Goal: Task Accomplishment & Management: Complete application form

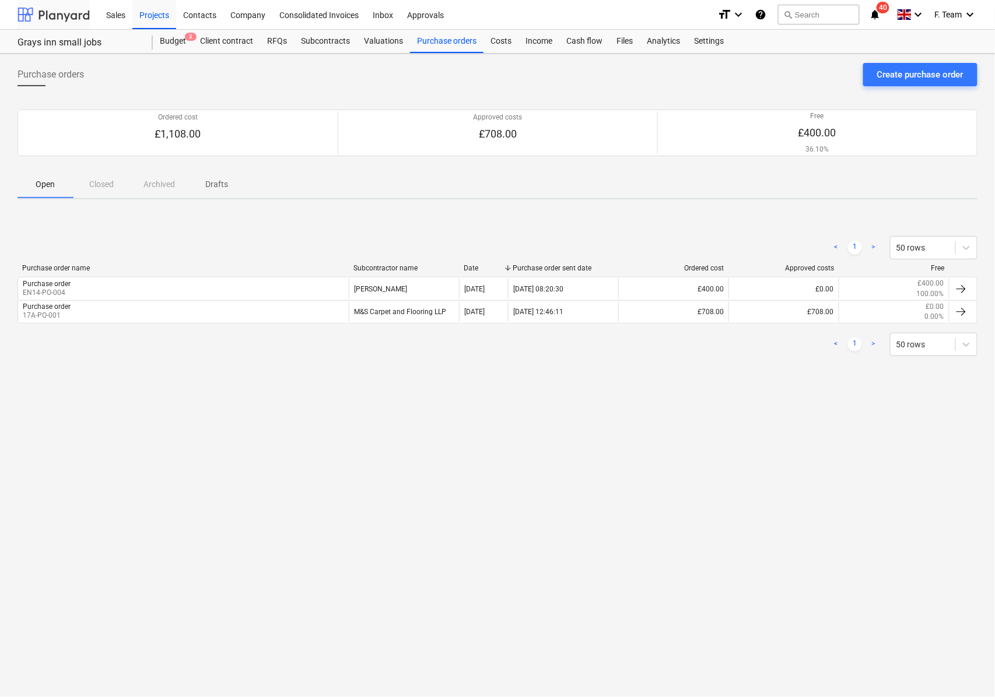
click at [57, 19] on div at bounding box center [53, 14] width 72 height 29
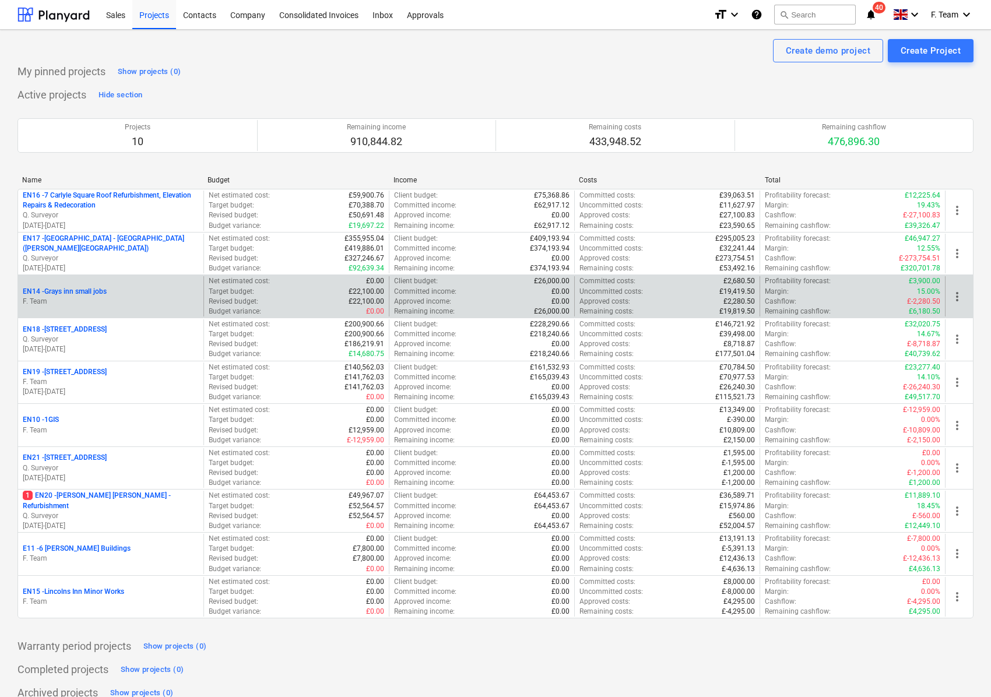
click at [100, 300] on p "F. Team" at bounding box center [111, 302] width 176 height 10
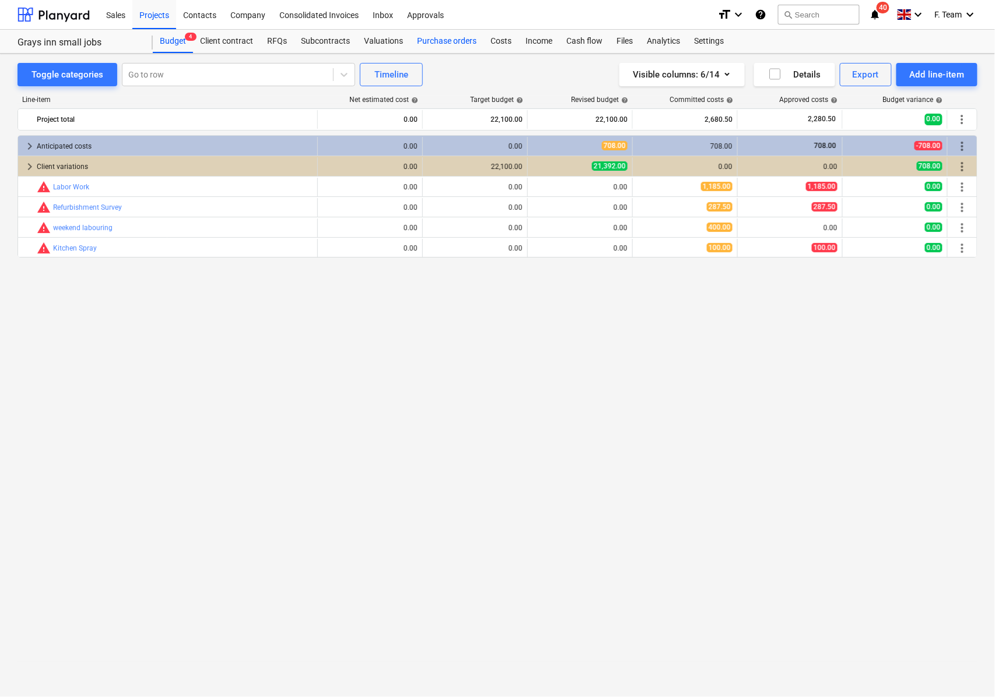
click at [440, 38] on div "Purchase orders" at bounding box center [446, 41] width 73 height 23
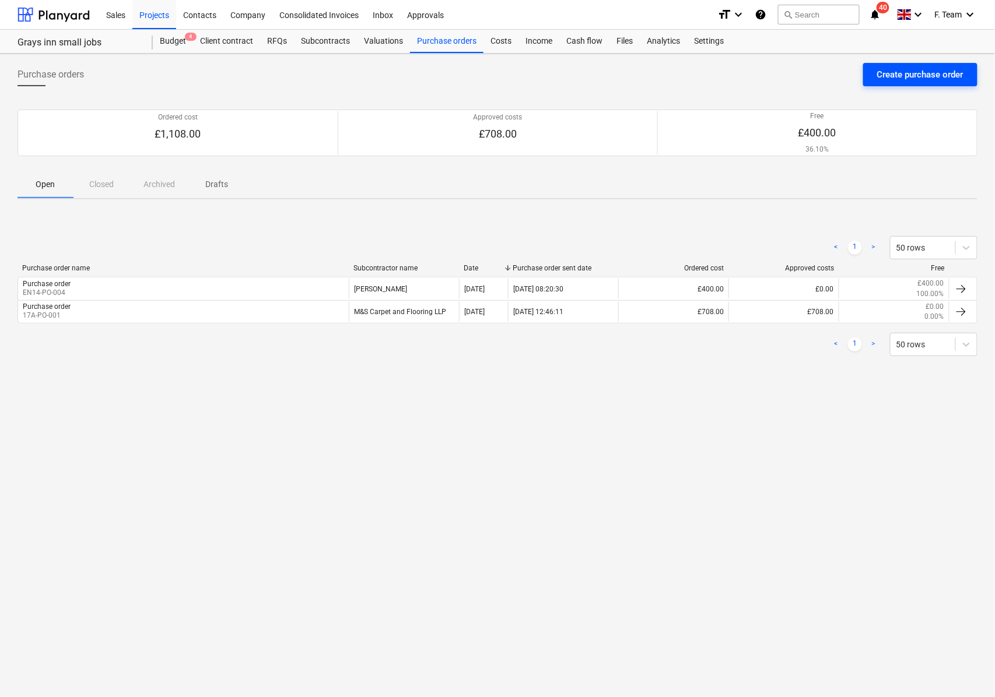
click at [879, 77] on div "Create purchase order" at bounding box center [920, 74] width 86 height 15
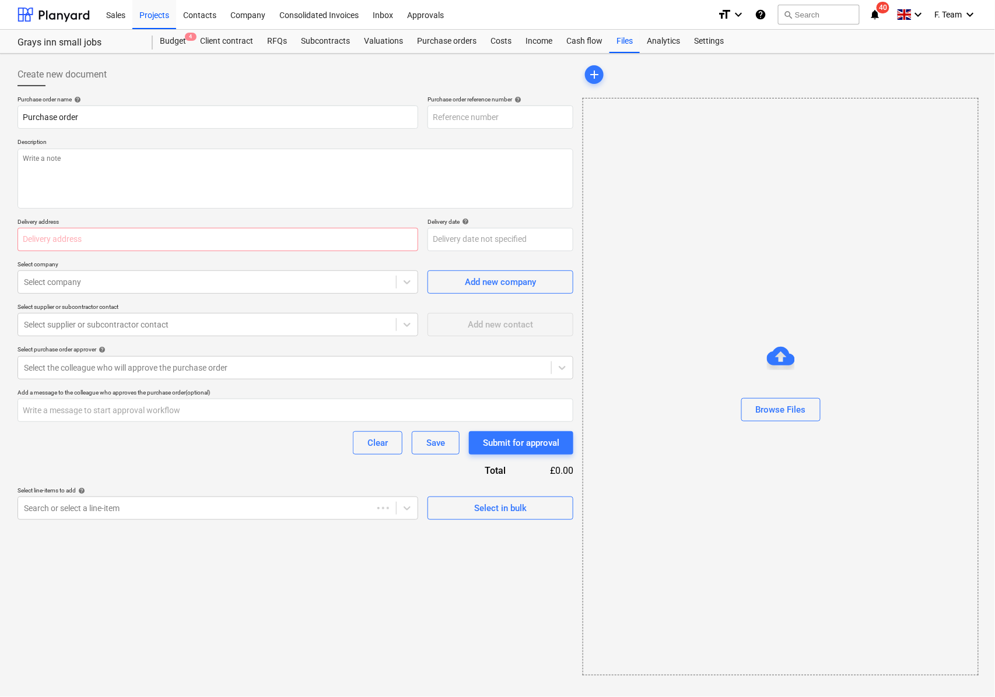
type textarea "x"
type input "EN14-PO-006"
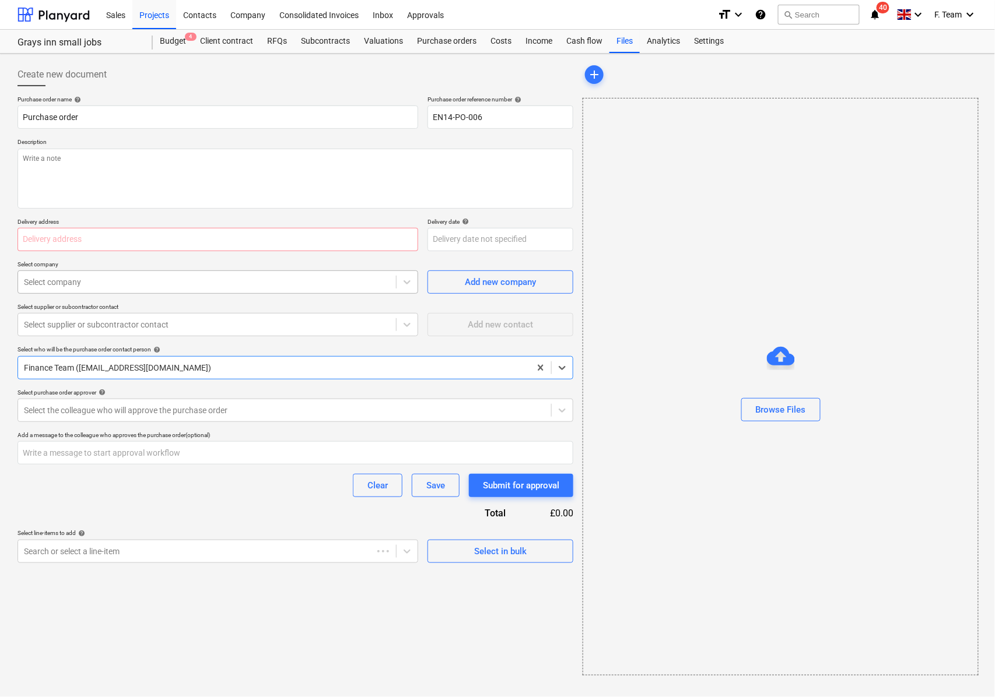
type textarea "x"
click at [49, 288] on div at bounding box center [207, 282] width 366 height 12
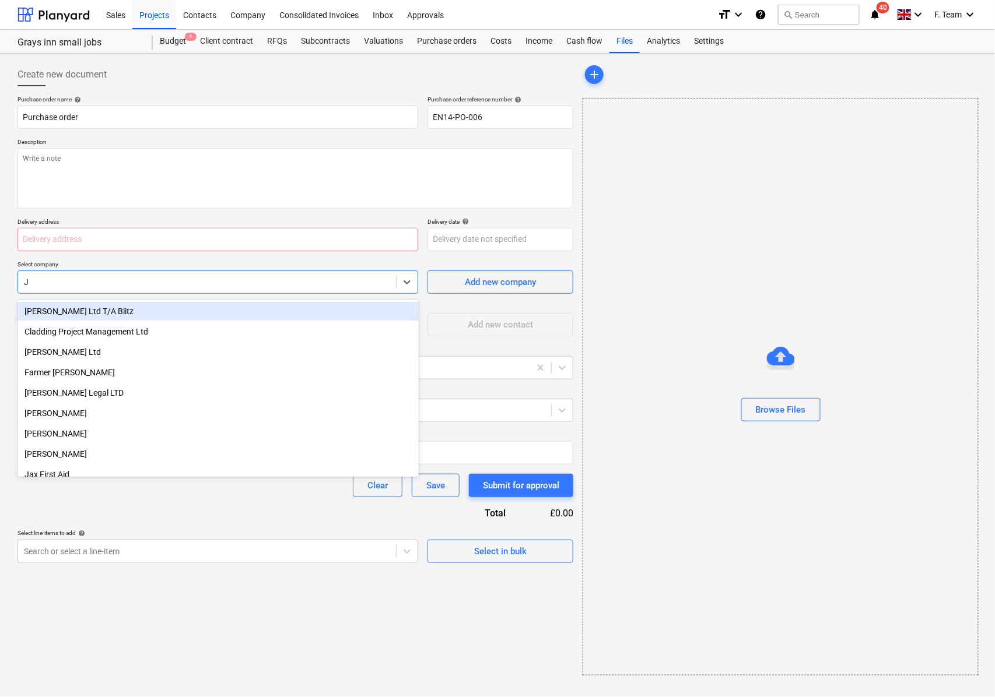
type input "J"
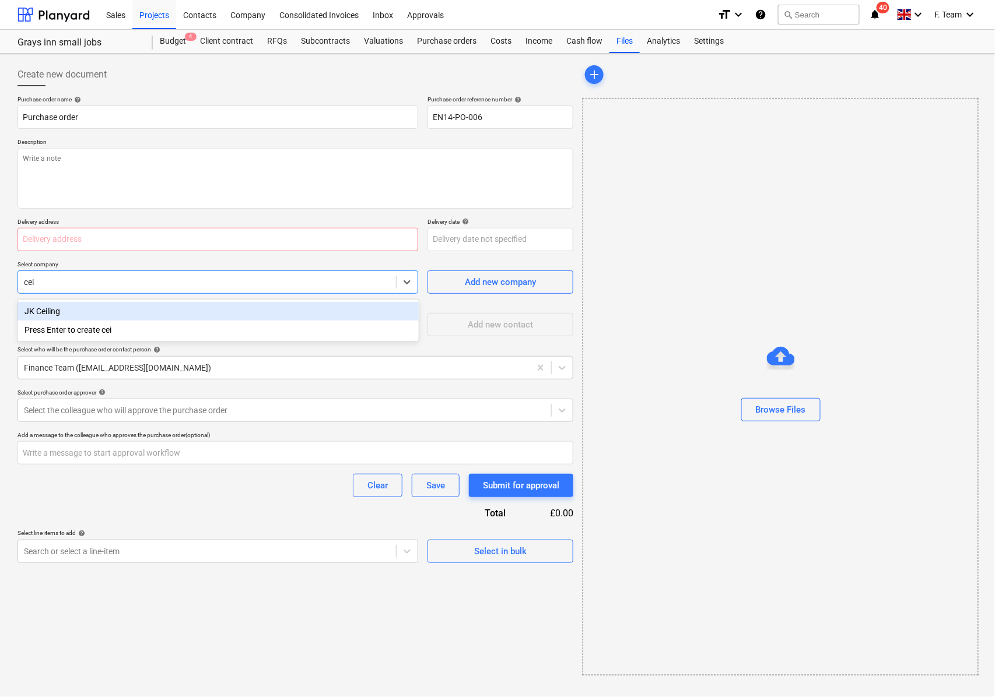
type input "ceil"
type textarea "x"
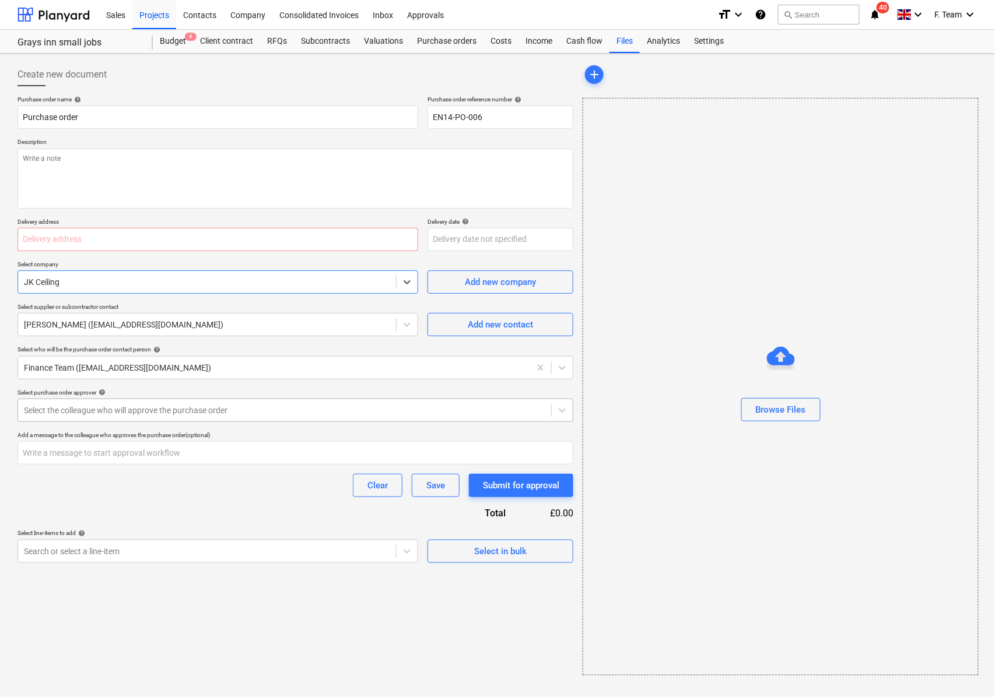
click at [138, 416] on div at bounding box center [284, 411] width 521 height 12
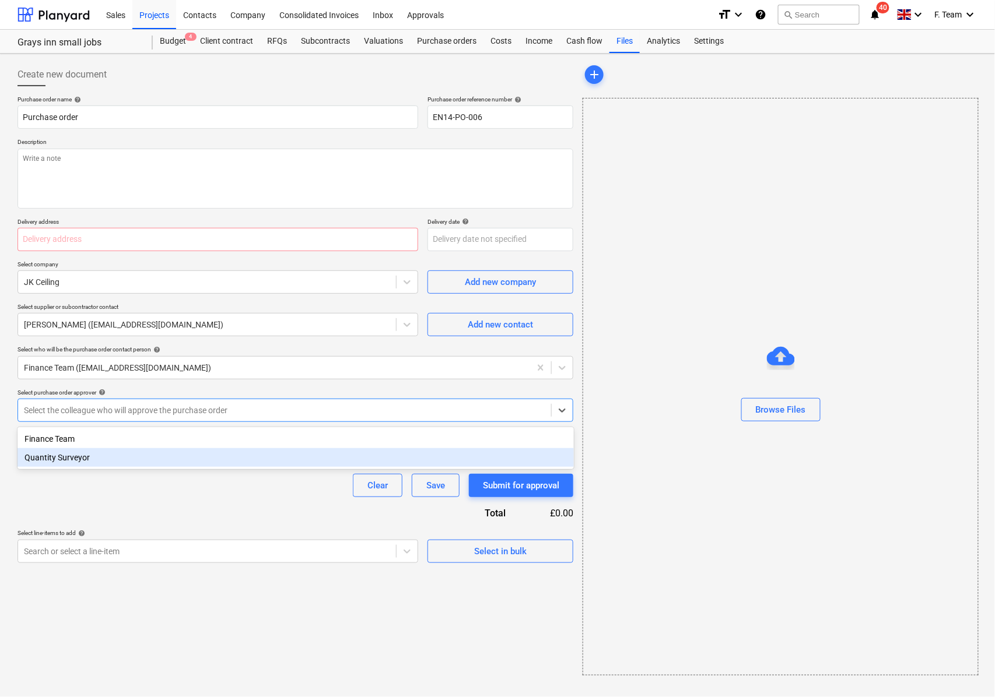
click at [80, 464] on div "Quantity Surveyor" at bounding box center [295, 457] width 556 height 19
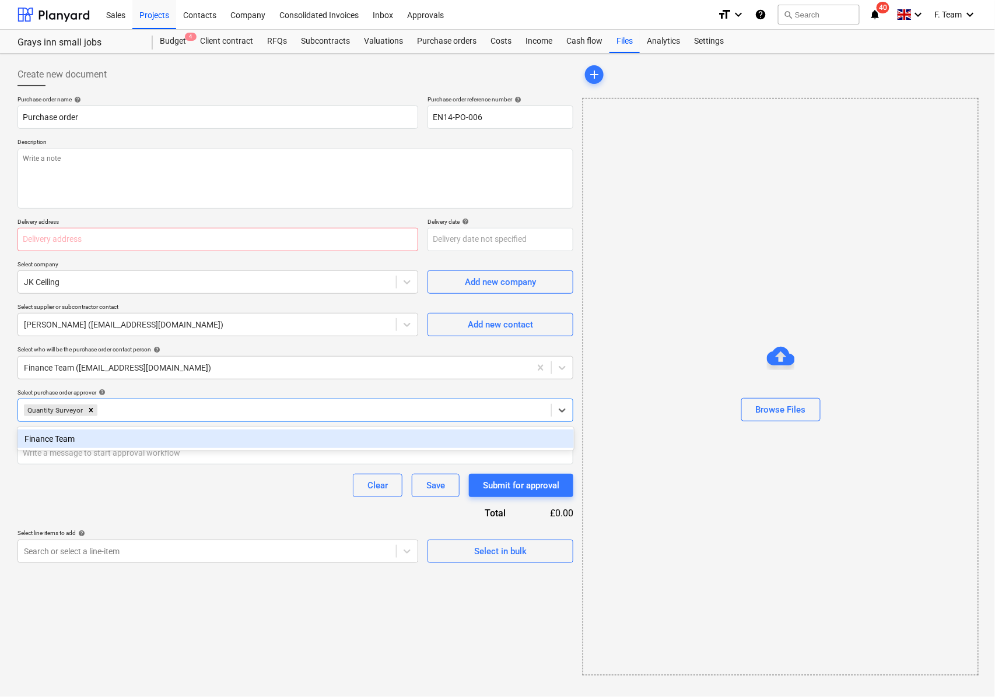
click at [64, 513] on div "Purchase order name help Purchase order Purchase order reference number help EN…" at bounding box center [295, 330] width 556 height 468
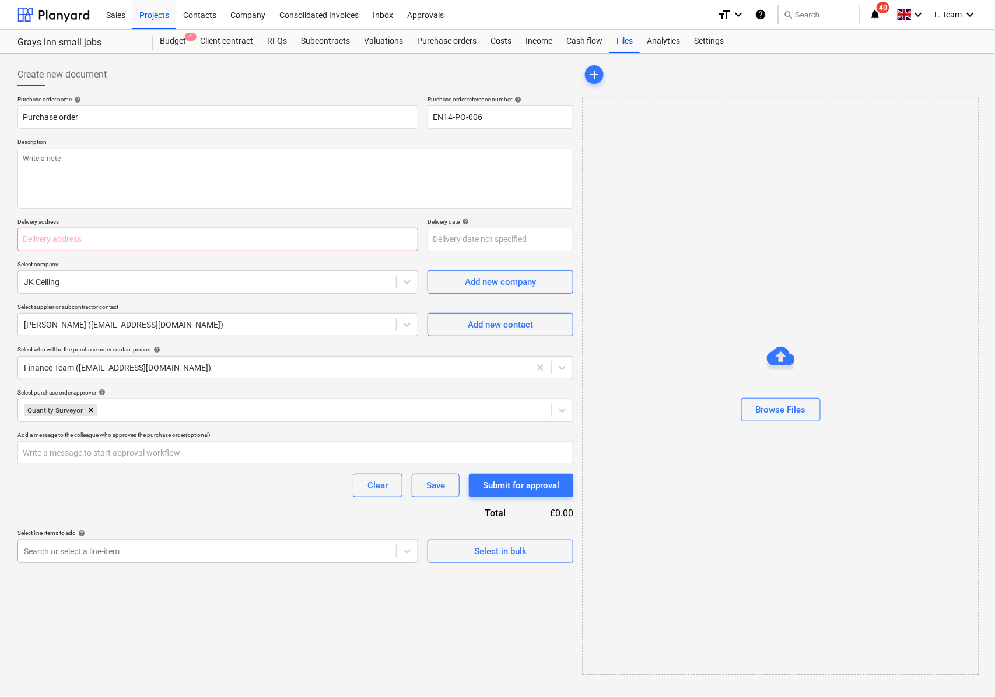
click at [145, 556] on div at bounding box center [207, 552] width 366 height 12
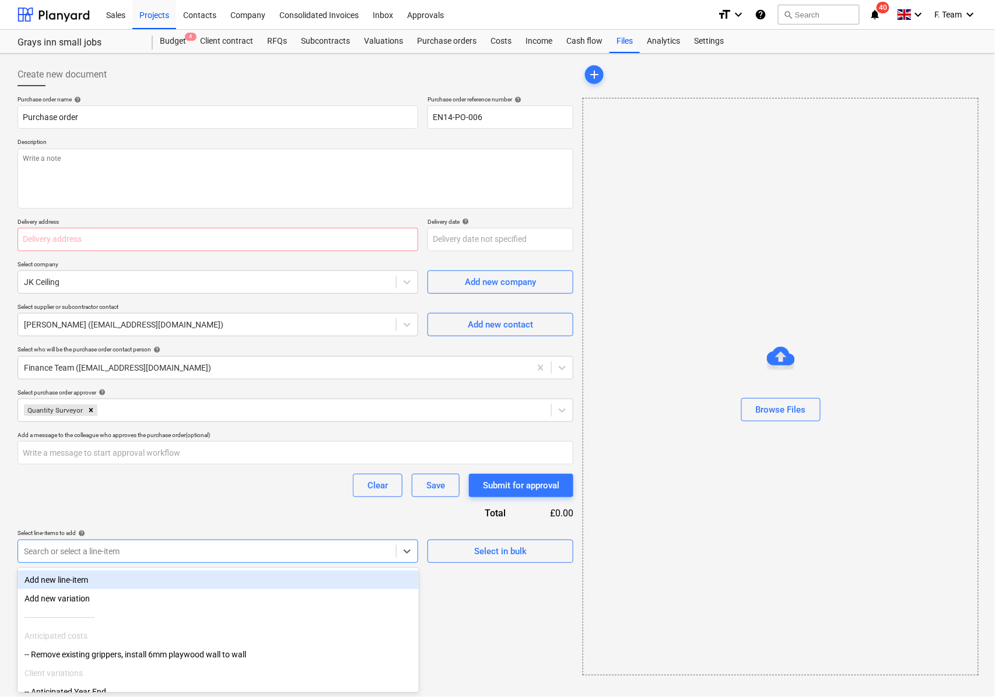
click at [79, 583] on div "Add new line-item" at bounding box center [217, 580] width 401 height 19
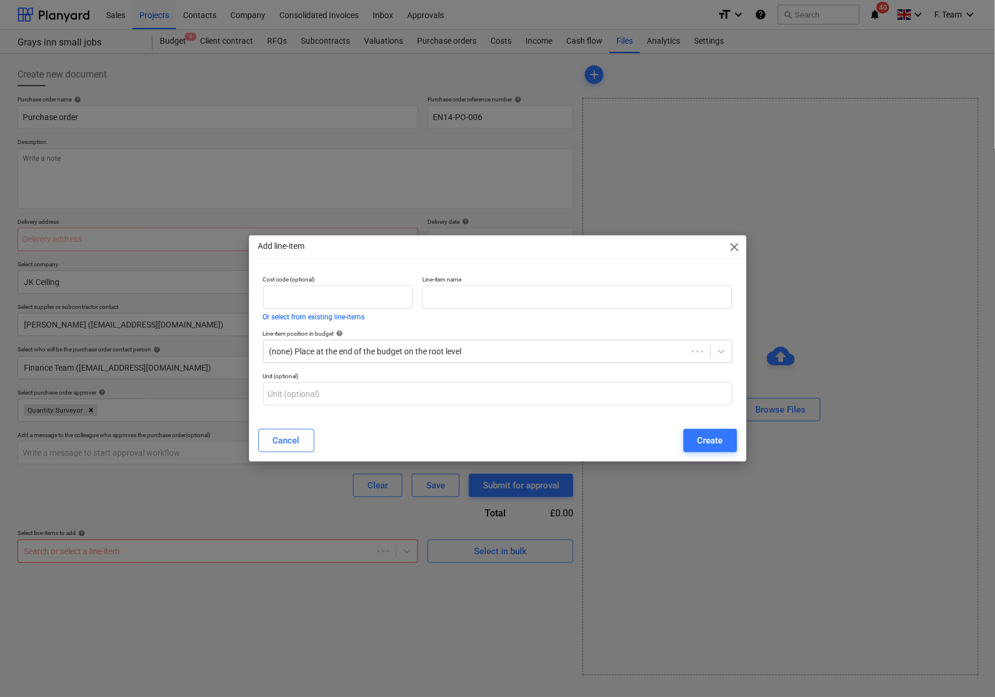
type textarea "x"
click at [453, 296] on input "text" at bounding box center [577, 297] width 310 height 23
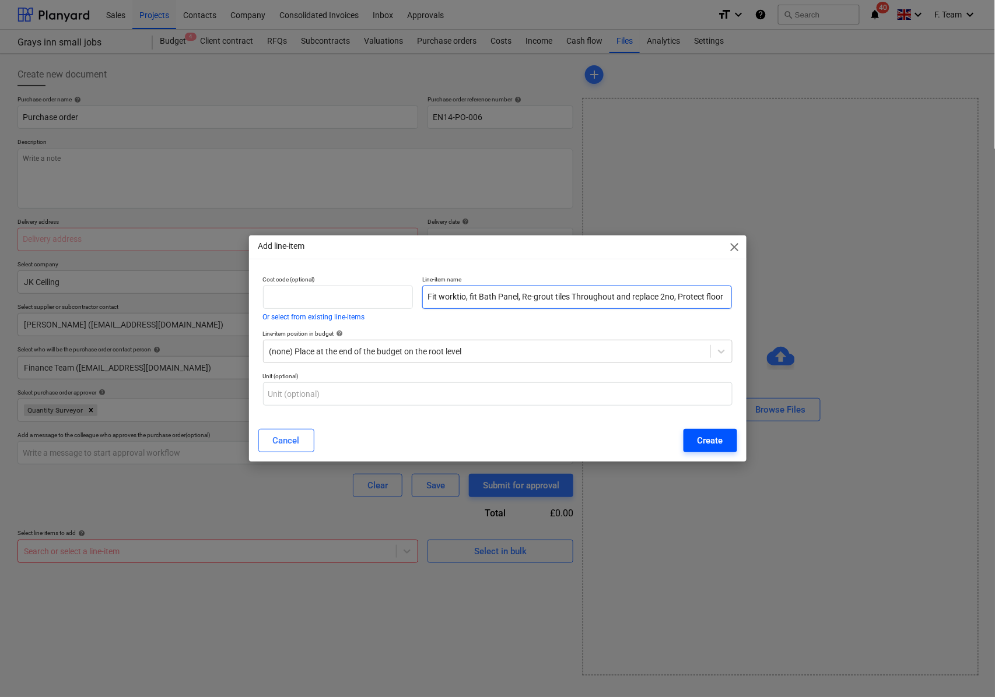
type input "Fit worktio, fit Bath Panel, Re-grout tiles Throughout and replace 2no, Protect…"
click at [707, 451] on button "Create" at bounding box center [710, 440] width 54 height 23
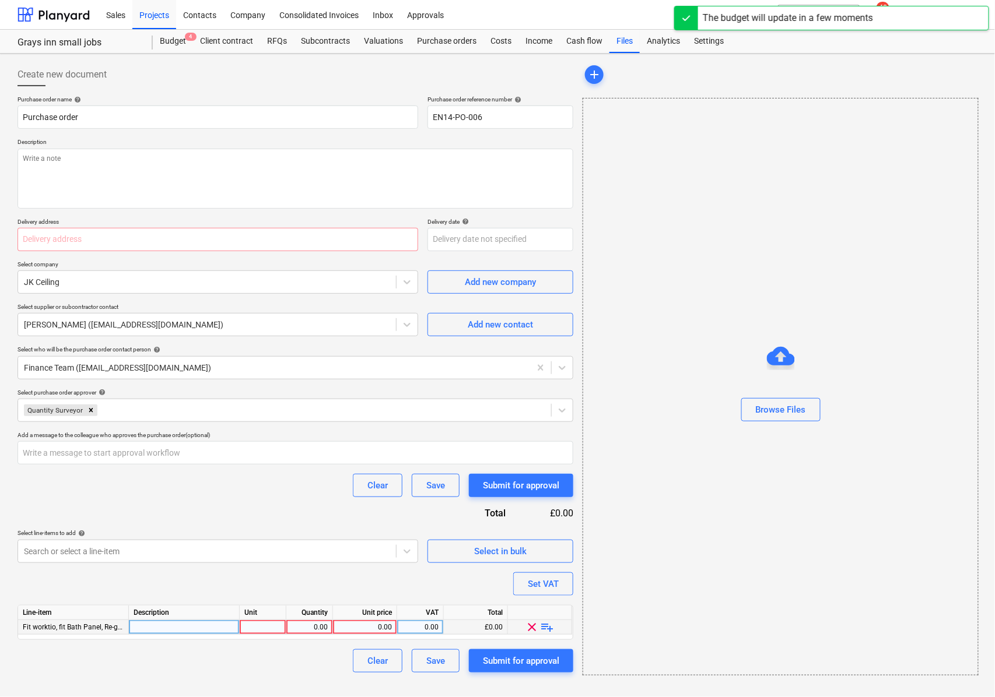
click at [197, 637] on div "Line-item Description Unit Quantity Unit price VAT Total Fit worktio, fit Bath …" at bounding box center [295, 622] width 556 height 35
click at [183, 624] on div at bounding box center [184, 628] width 111 height 15
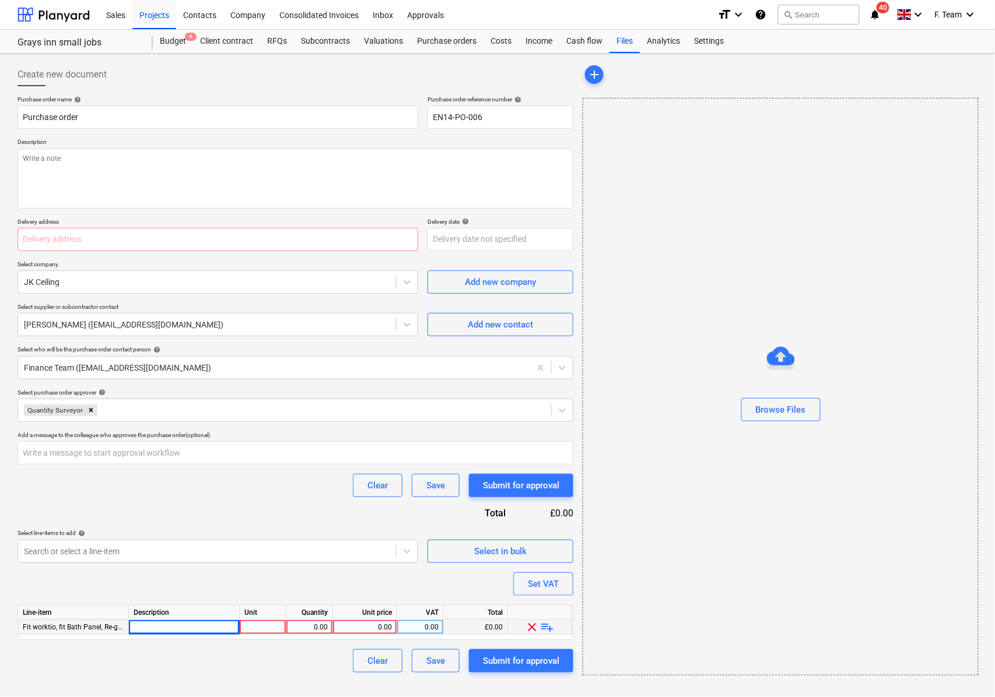
click at [161, 625] on div at bounding box center [184, 628] width 111 height 15
type textarea "x"
type input "• Fit worktop • fit bath panel • re-grout tiles throughout and replace 2no • pr…"
click at [183, 630] on input "• Fit worktop • fit bath panel • re-grout tiles throughout and replace 2no • pr…" at bounding box center [184, 628] width 110 height 14
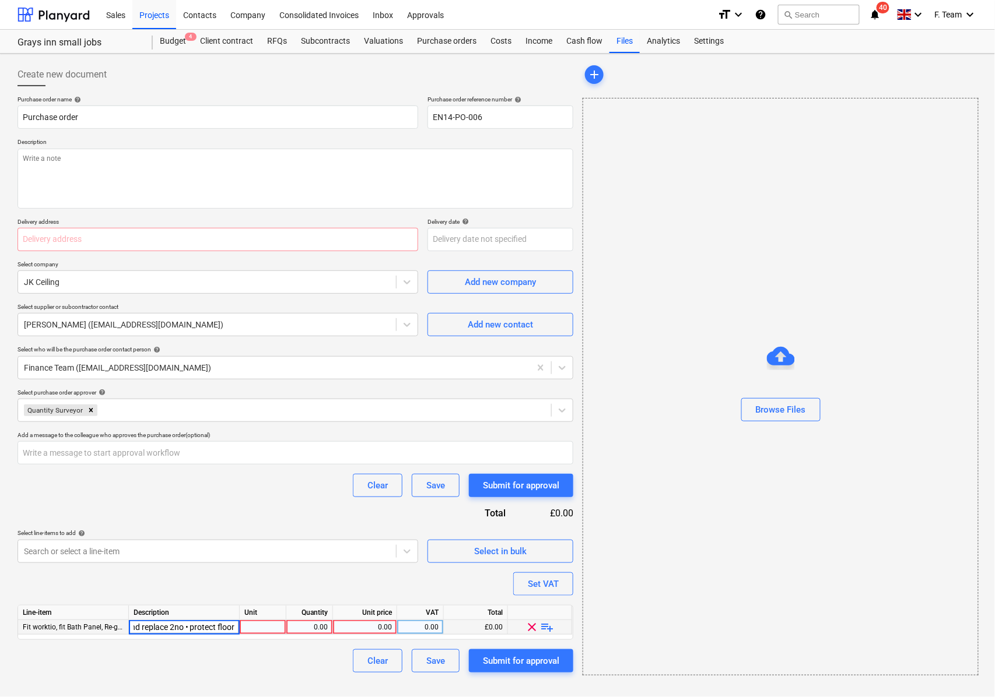
click at [219, 633] on input "• Fit worktop • fit bath panel • re-grout tiles throughout and replace 2no • pr…" at bounding box center [184, 628] width 110 height 14
click at [225, 629] on input "• Fit worktop • fit bath panel • re-grout tiles throughout and replace 2no • pr…" at bounding box center [184, 628] width 110 height 14
click at [206, 635] on input "• Fit worktop • fit bath panel • re-grout tiles throughout and replace 2no • pr…" at bounding box center [184, 628] width 110 height 14
click at [136, 168] on textarea at bounding box center [295, 179] width 556 height 60
paste textarea "‘please ensure you send your invoice to [enter specific Planyard email address …"
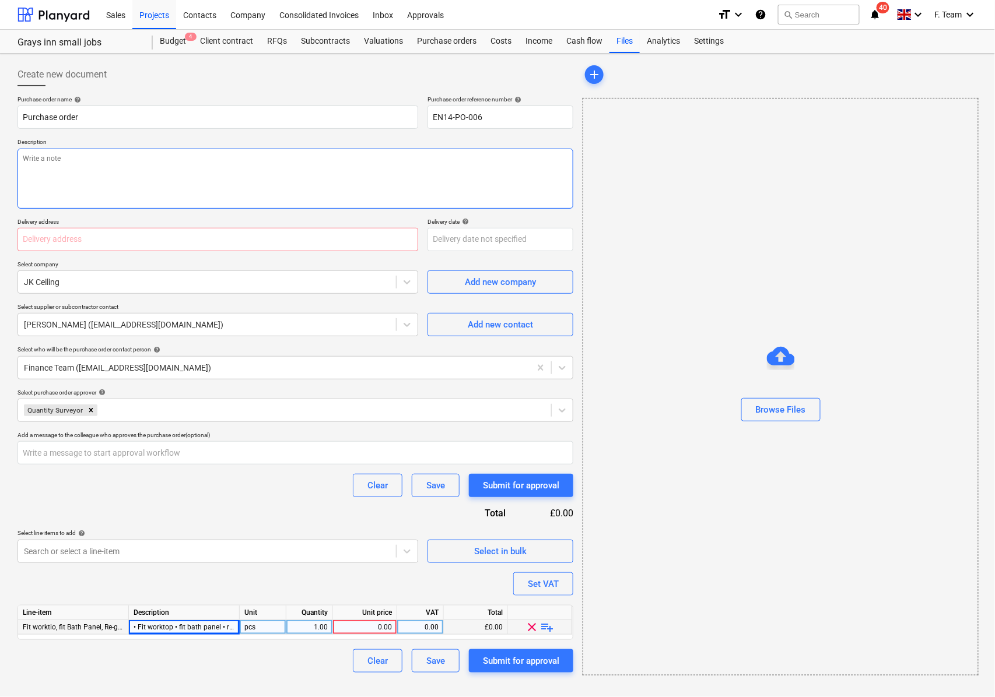
type textarea "x"
type textarea "‘please ensure you send your invoice to [enter specific Planyard email address …"
click at [145, 157] on textarea "‘please ensure you send your invoice to [enter specific Planyard email address …" at bounding box center [295, 179] width 556 height 60
paste textarea "[EMAIL_ADDRESS][DOMAIN_NAME]"
type textarea "x"
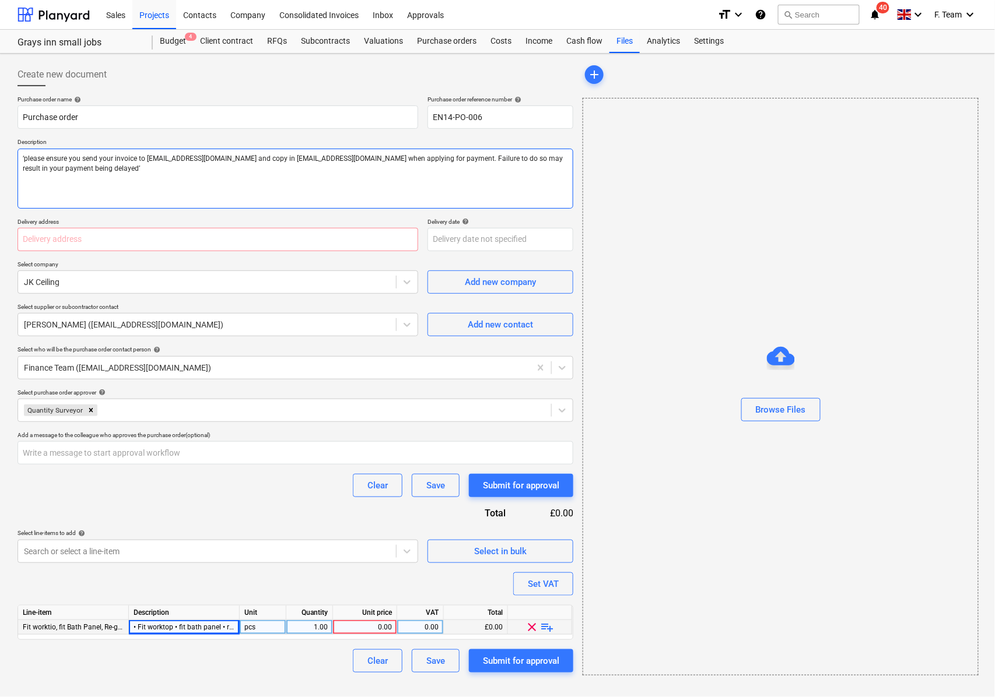
click at [22, 160] on textarea "‘please ensure you send your invoice to [EMAIL_ADDRESS][DOMAIN_NAME] and copy i…" at bounding box center [295, 179] width 556 height 60
type textarea "N‘please ensure you send your invoice to [EMAIL_ADDRESS][DOMAIN_NAME] and copy …"
type textarea "x"
type textarea "Note‘please ensure you send your invoice to [EMAIL_ADDRESS][DOMAIN_NAME] and co…"
type textarea "x"
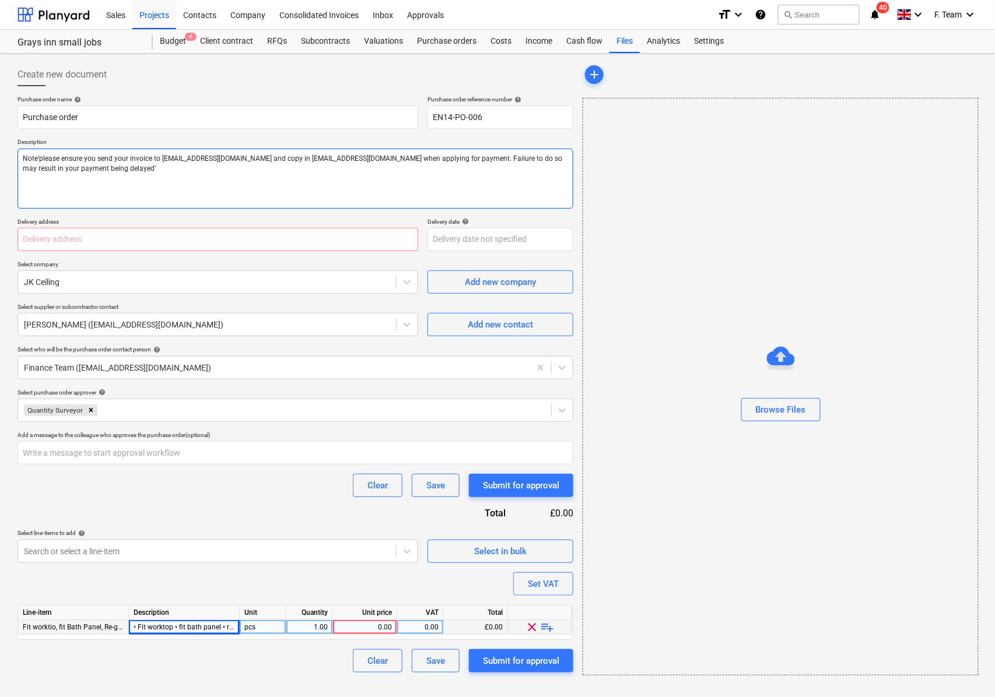
type textarea "Note ‘please ensure you send your invoice to [EMAIL_ADDRESS][DOMAIN_NAME] and c…"
type textarea "x"
type textarea "Note ‘please ensure you send your invoice to [EMAIL_ADDRESS][DOMAIN_NAME] and c…"
drag, startPoint x: 24, startPoint y: 162, endPoint x: 57, endPoint y: 174, distance: 34.3
click at [24, 162] on textarea "Note ‘please ensure you send your invoice to [EMAIL_ADDRESS][DOMAIN_NAME] and c…" at bounding box center [295, 179] width 556 height 60
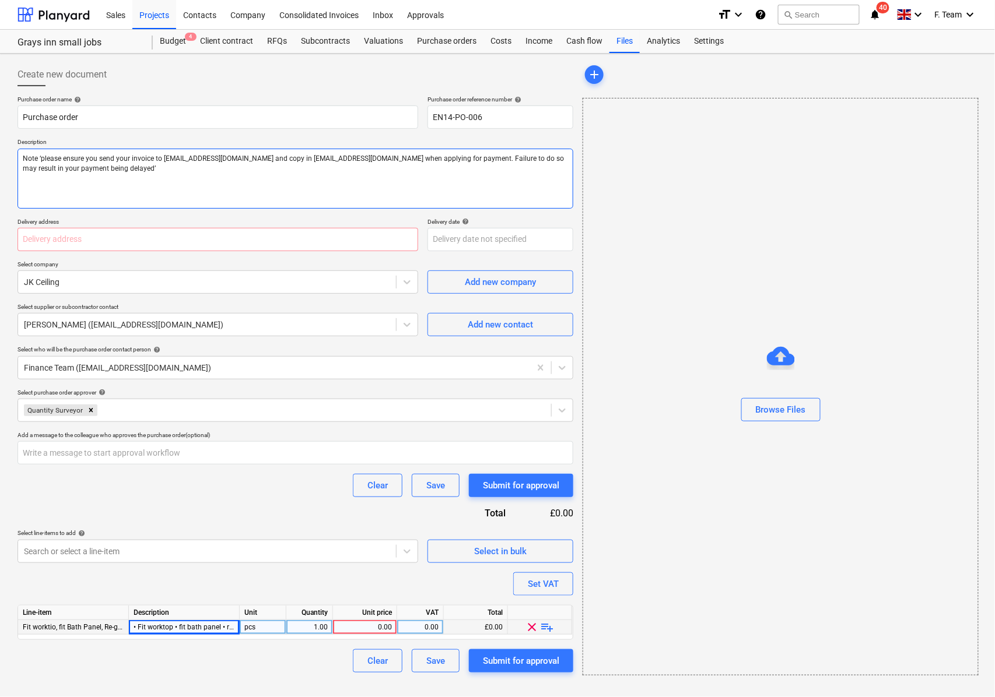
type textarea "x"
paste textarea "• Fit worktop • fit bath panel • re-grout tiles throughout and replace 2no • pr…"
type textarea "• Fit worktop • fit bath panel • re-grout tiles throughout and replace 2no • pr…"
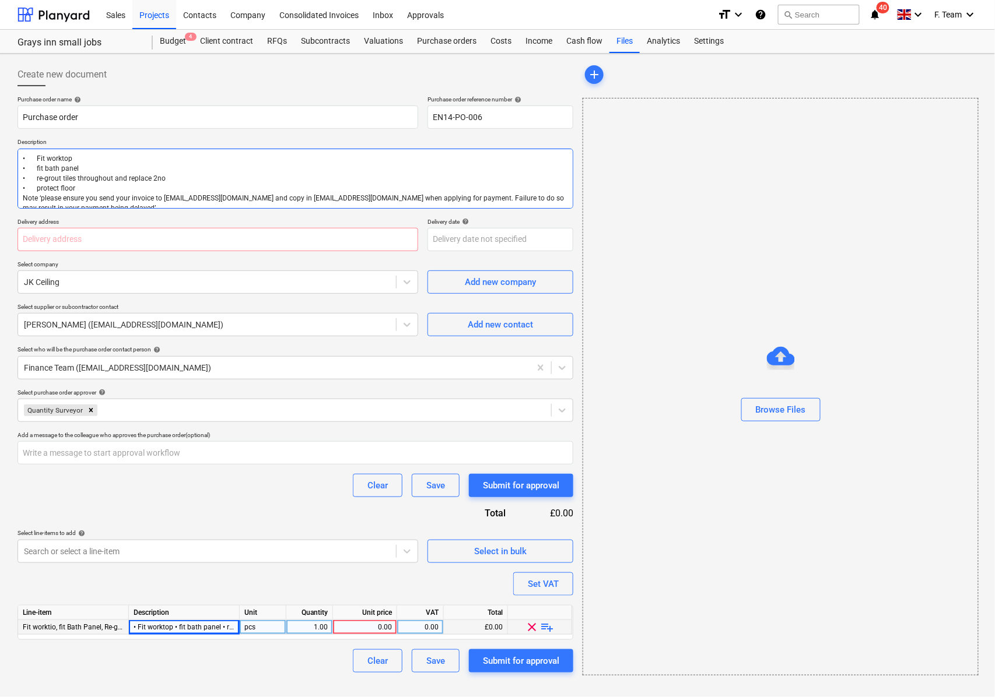
type textarea "x"
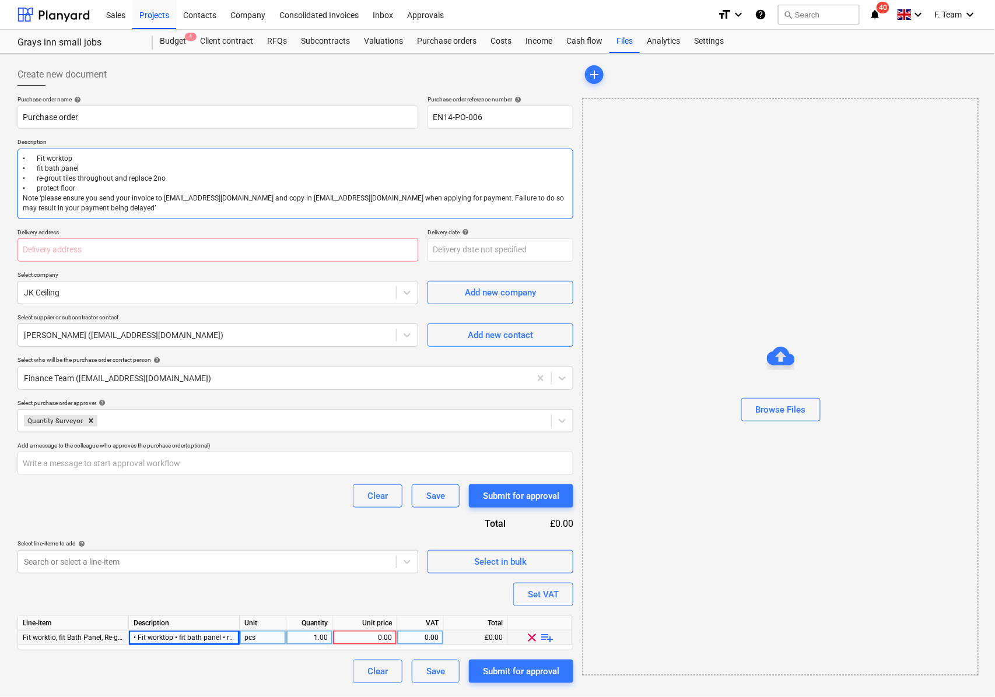
type textarea "• Fit worktop • fit bath panel • re-grout tiles throughout and replace 2no • pr…"
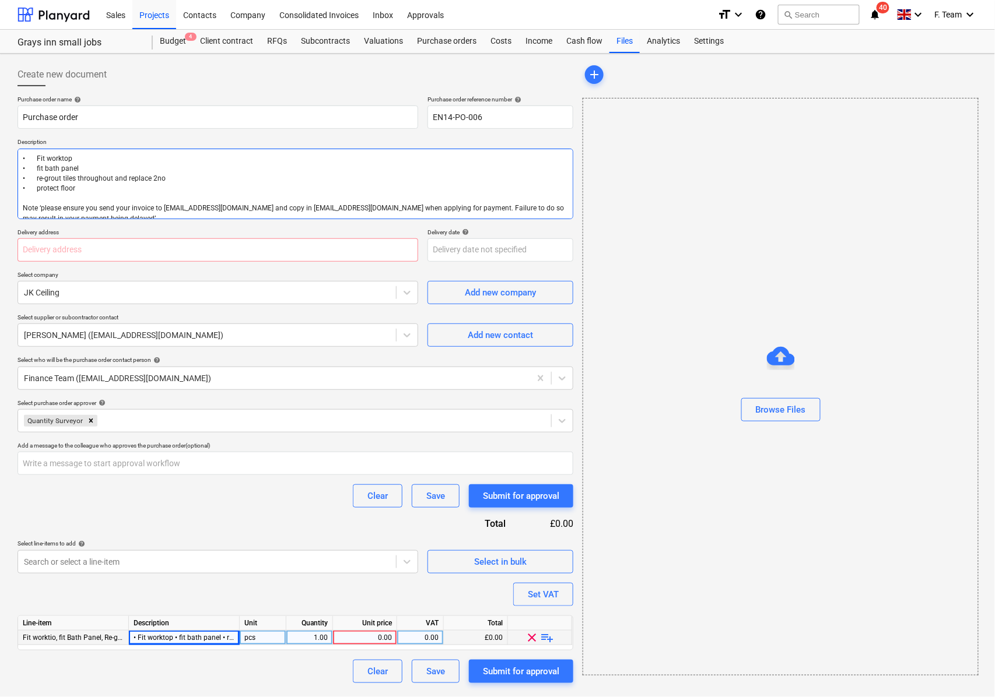
type textarea "x"
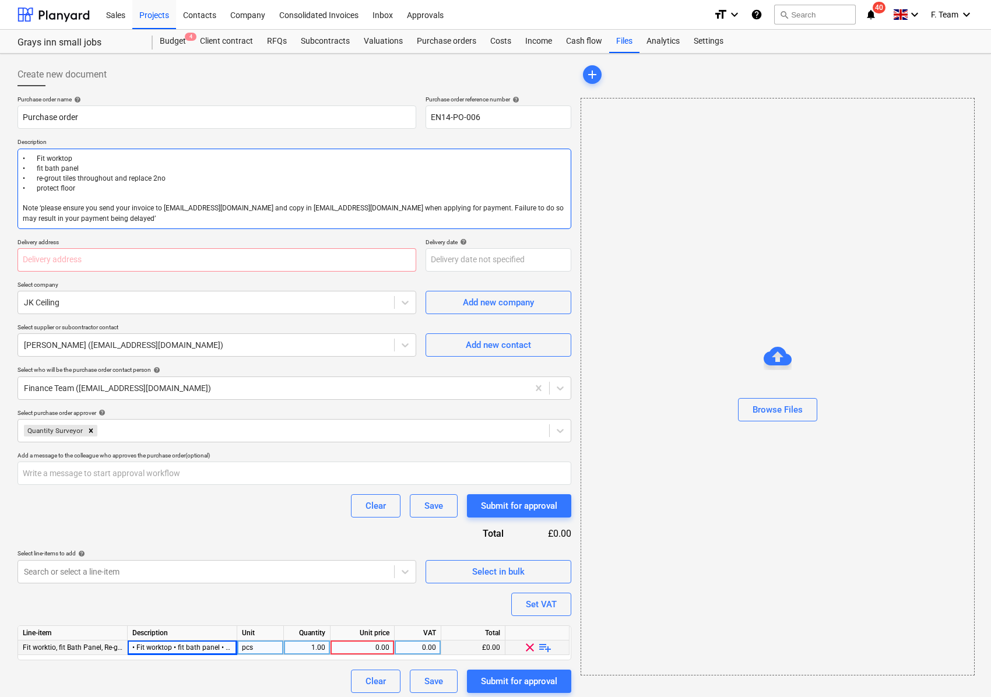
type textarea "• Fit worktop • fit bath panel • re-grout tiles throughout and replace 2no • pr…"
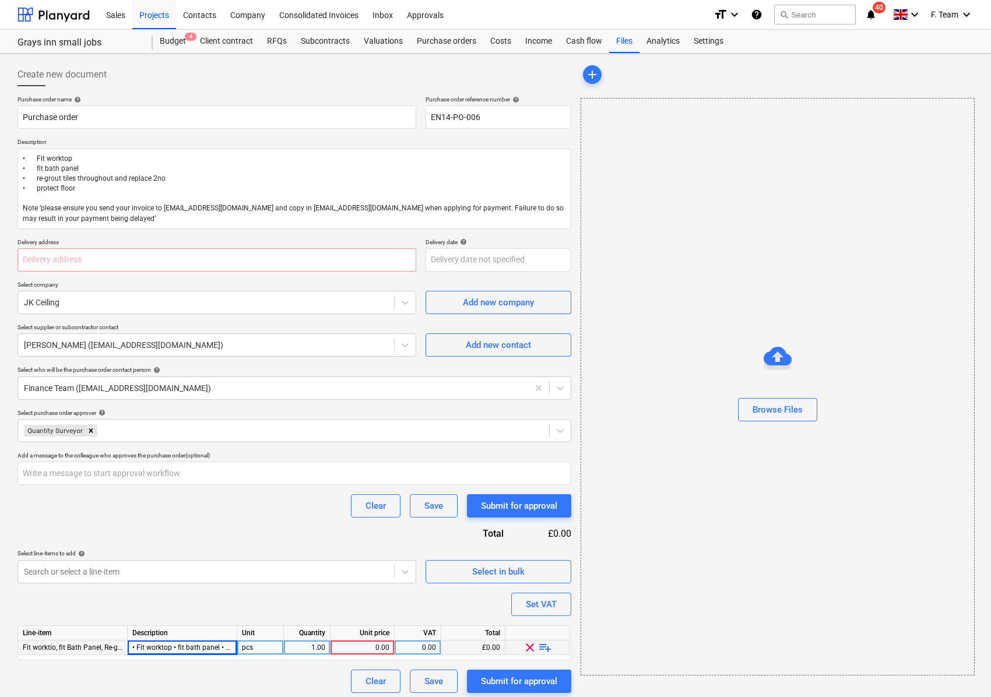
type textarea "x"
click at [355, 651] on div "0.00" at bounding box center [362, 648] width 54 height 15
type input "1550"
click at [265, 601] on div "Purchase order name help Purchase order Purchase order reference number help EN…" at bounding box center [294, 395] width 554 height 598
click at [260, 612] on div "Purchase order name help Purchase order Purchase order reference number help EN…" at bounding box center [294, 395] width 554 height 598
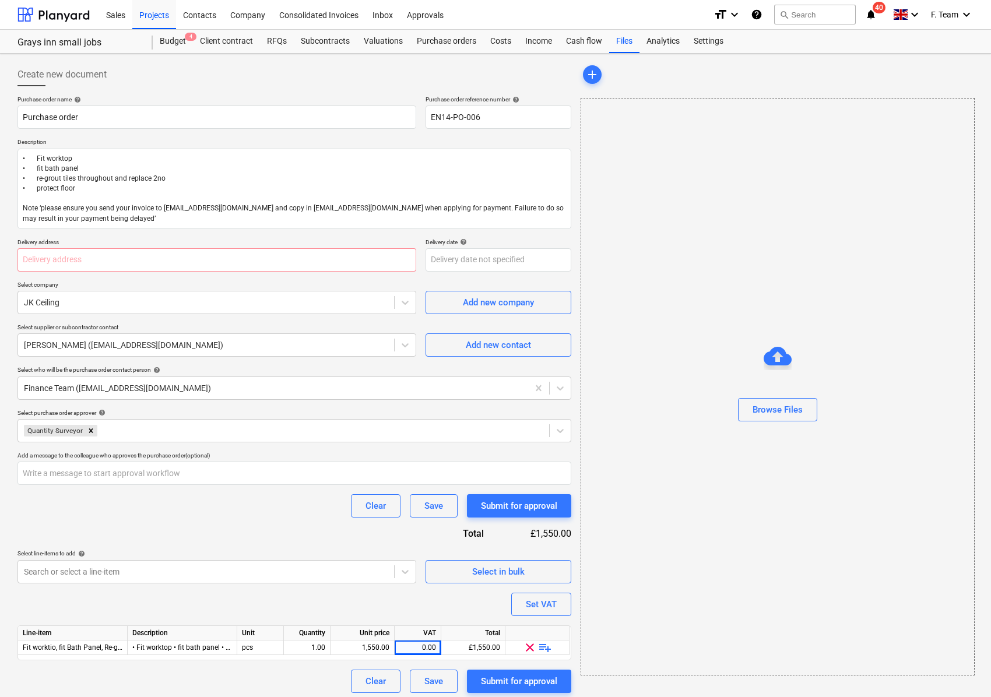
click at [765, 544] on div "Browse Files" at bounding box center [778, 387] width 394 height 578
type textarea "x"
click at [415, 644] on div "0.00" at bounding box center [417, 648] width 37 height 15
type input "1"
click at [280, 695] on div "Create new document Purchase order name help Purchase order Purchase order refe…" at bounding box center [294, 378] width 563 height 640
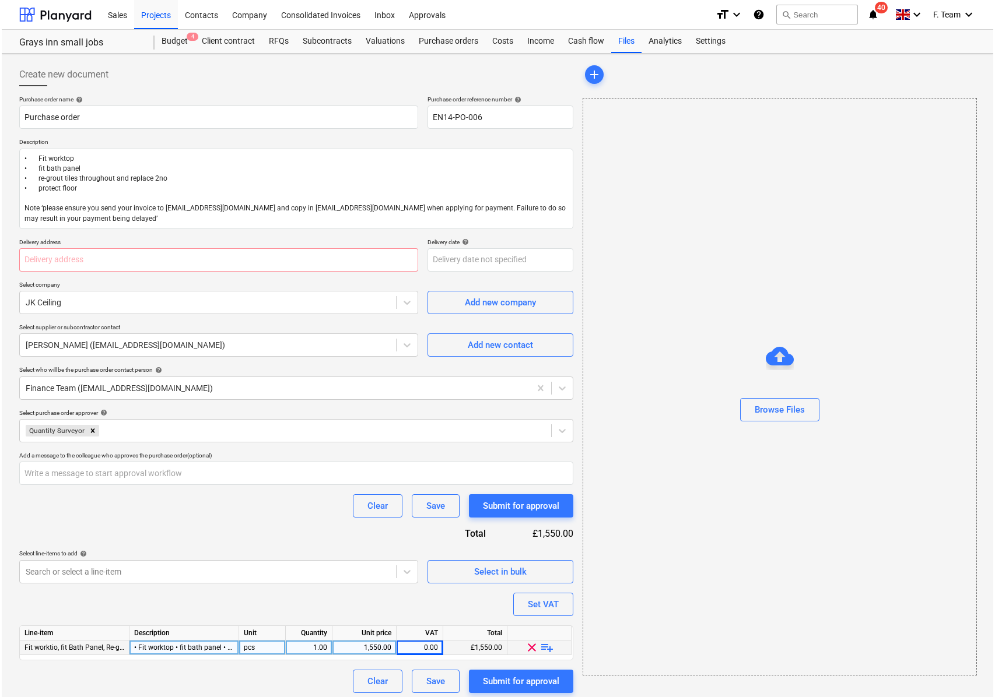
scroll to position [5, 0]
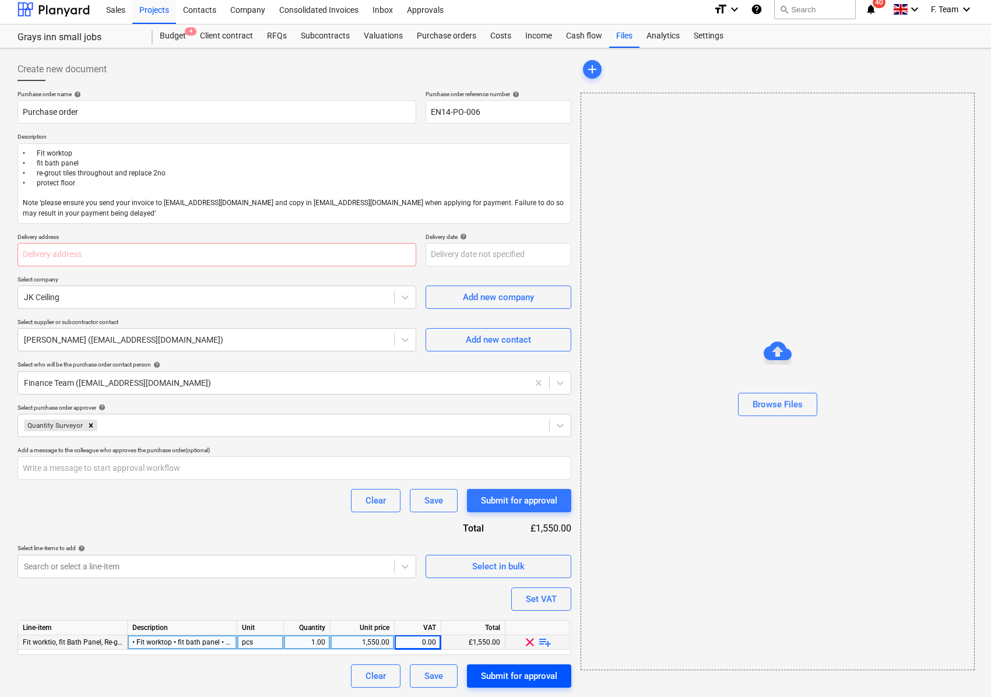
click at [533, 677] on div "Submit for approval" at bounding box center [519, 676] width 76 height 15
type textarea "x"
click at [55, 250] on input "text" at bounding box center [216, 254] width 399 height 23
type input "G"
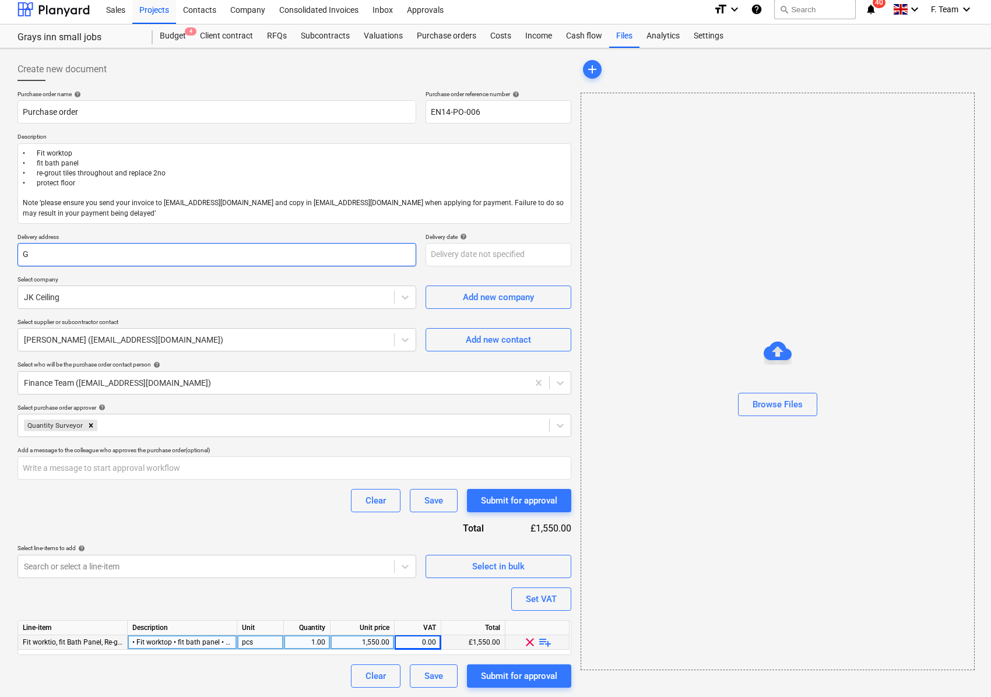
type textarea "x"
type input "Gra"
type textarea "x"
type input "Gray"
type textarea "x"
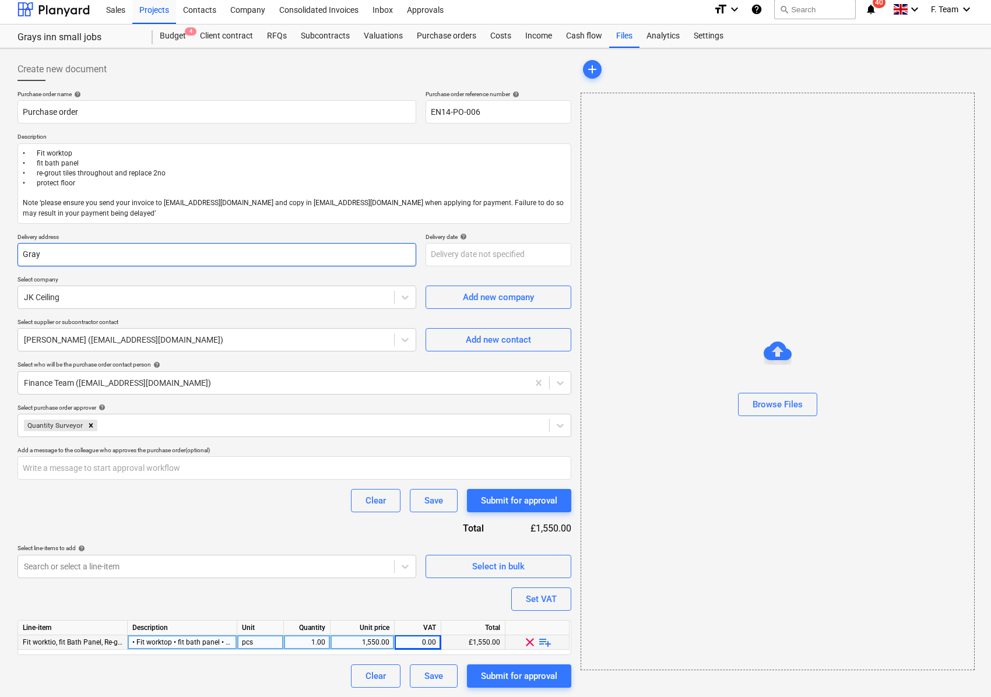
type input "Gray"
type textarea "x"
type input "Gray i"
type textarea "x"
type input "Gray in"
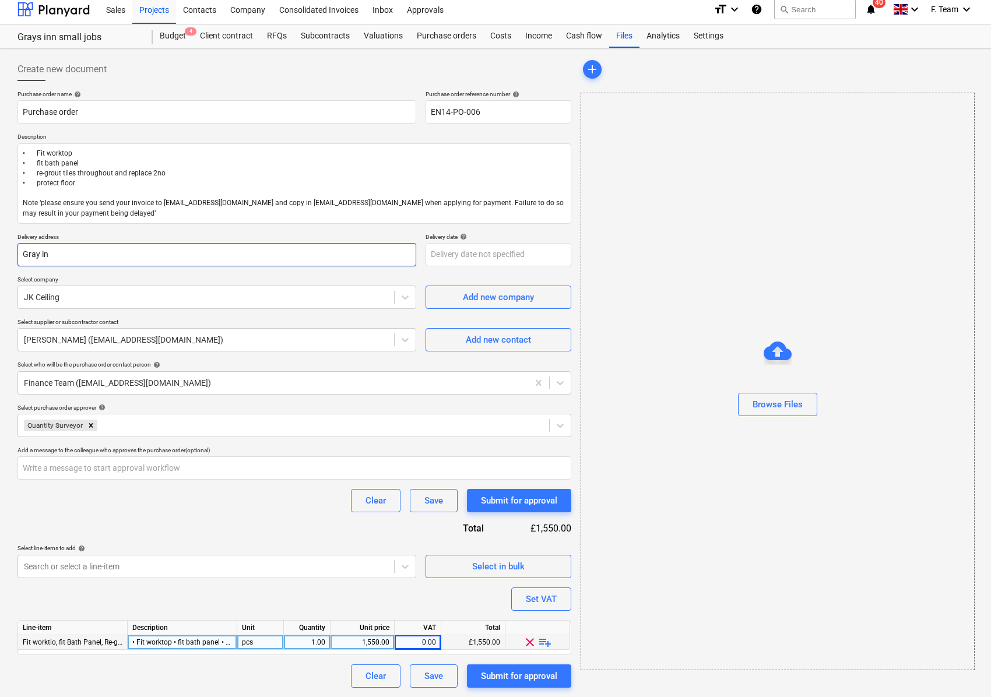
type textarea "x"
type input "Gray inn"
type textarea "x"
type input "Gray inn"
type textarea "x"
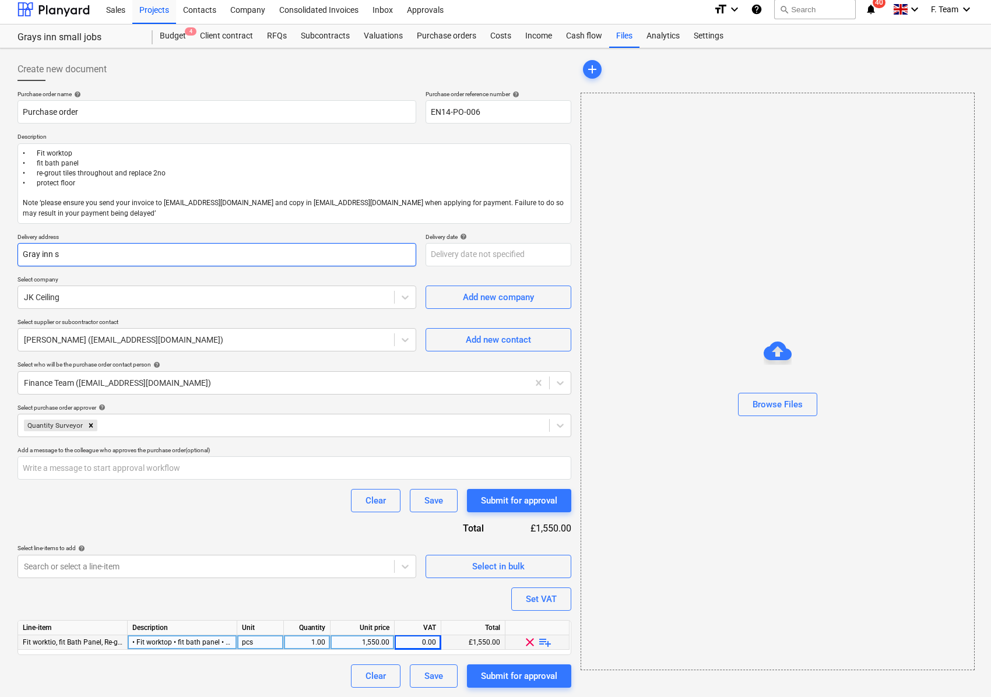
type input "Gray inn sm"
type textarea "x"
type input "Gray inn smal"
type textarea "x"
type input "Gray inn small"
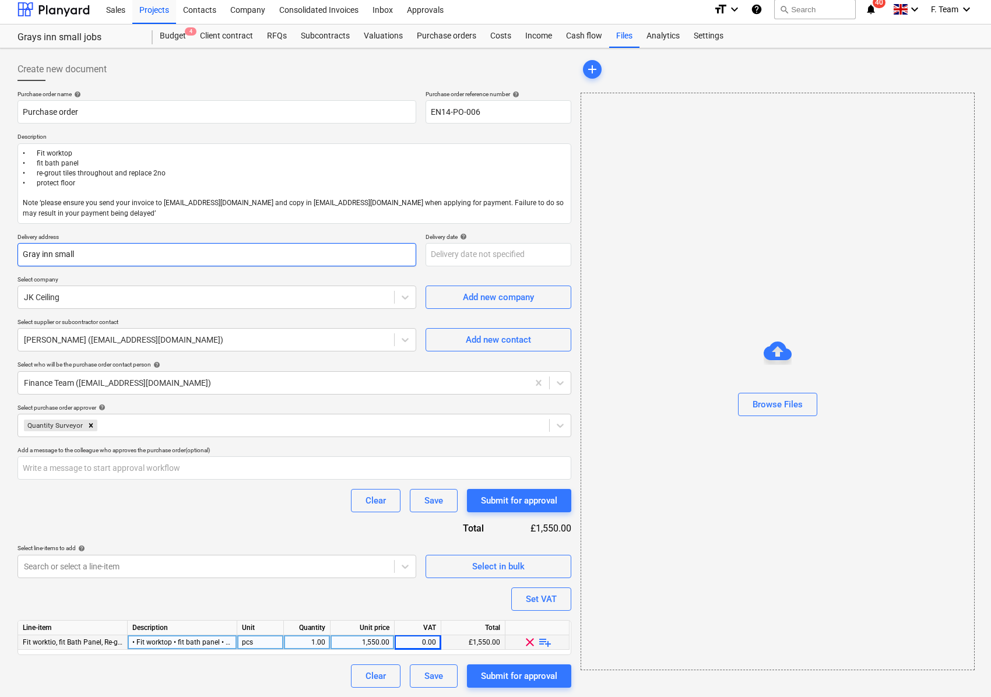
type textarea "x"
type input "Gray inn small J"
type textarea "x"
type input "Gray inn small Jobs"
type textarea "x"
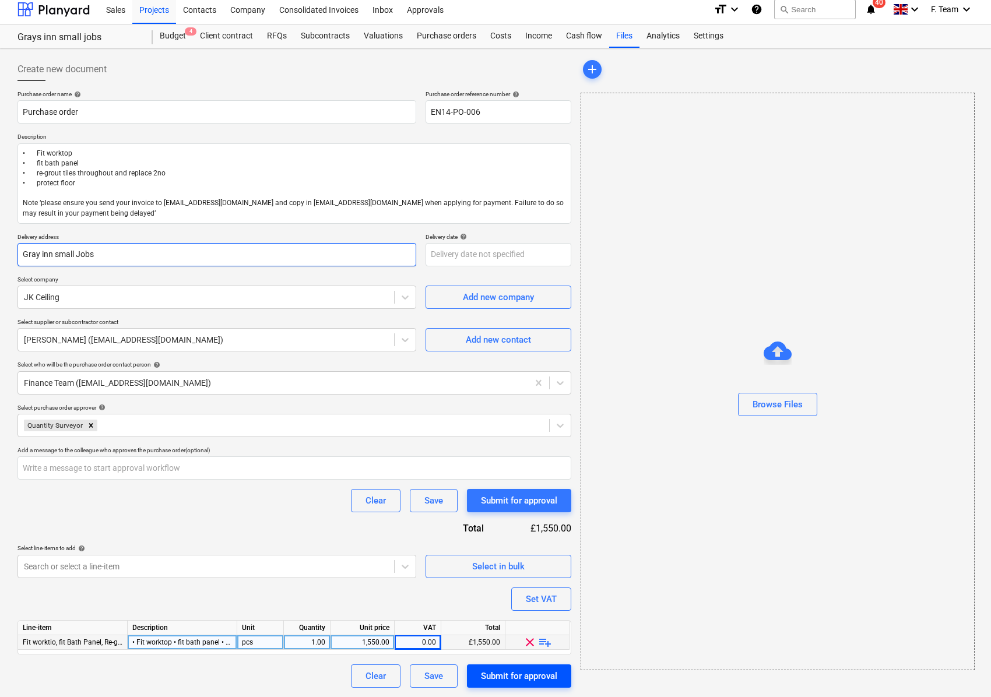
type input "Gray inn small Jobs"
click at [534, 672] on div "Submit for approval" at bounding box center [519, 676] width 76 height 15
type textarea "x"
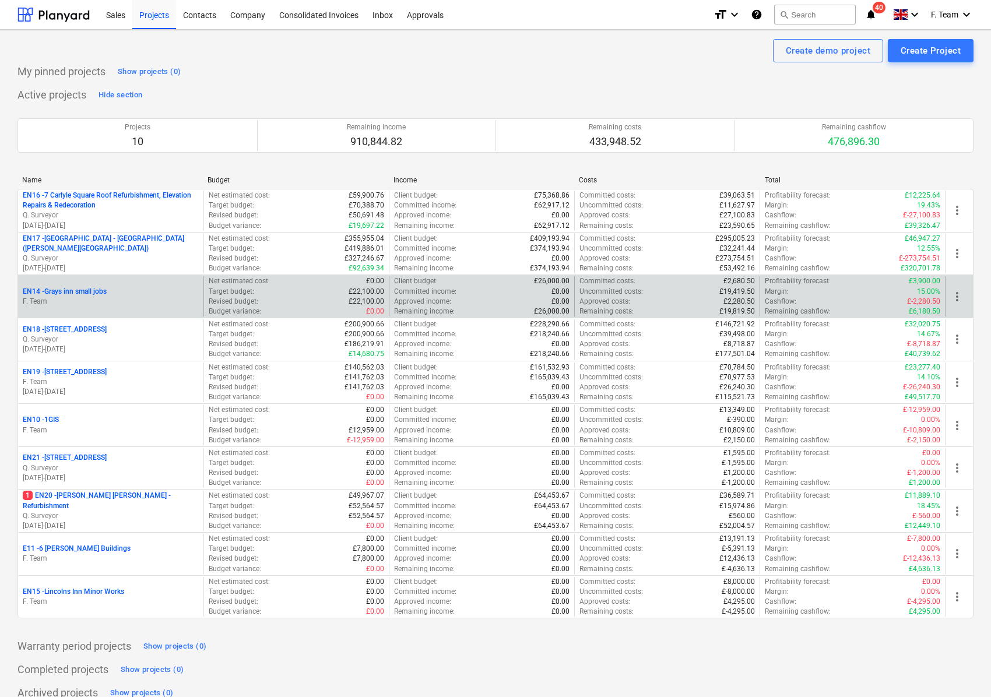
click at [96, 296] on p "EN14 - Grays inn small jobs" at bounding box center [65, 292] width 84 height 10
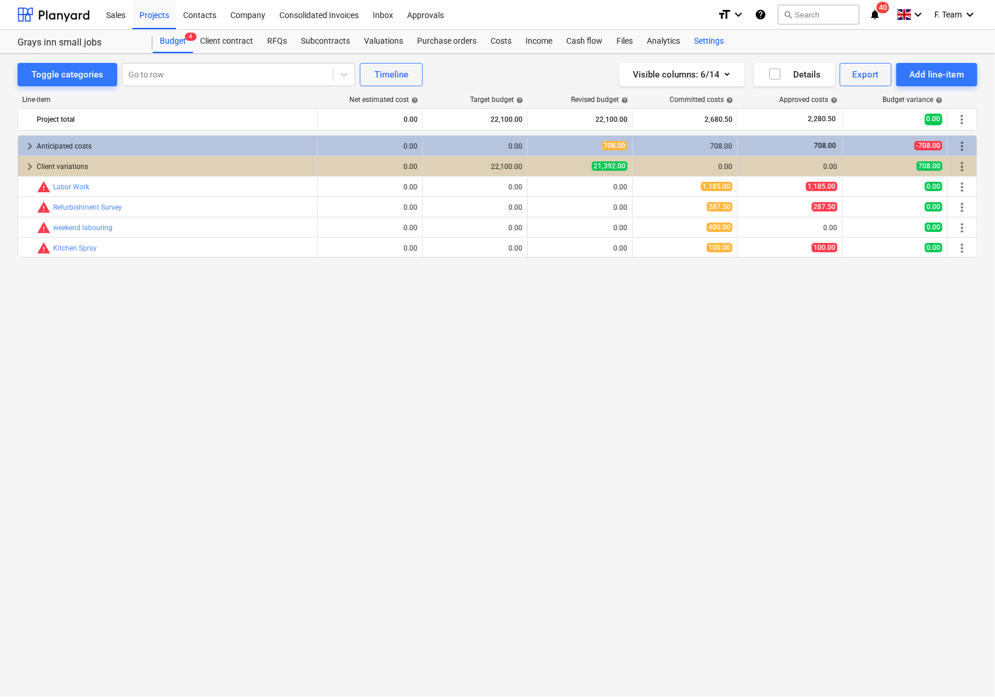
click at [703, 37] on div "Settings" at bounding box center [709, 41] width 44 height 23
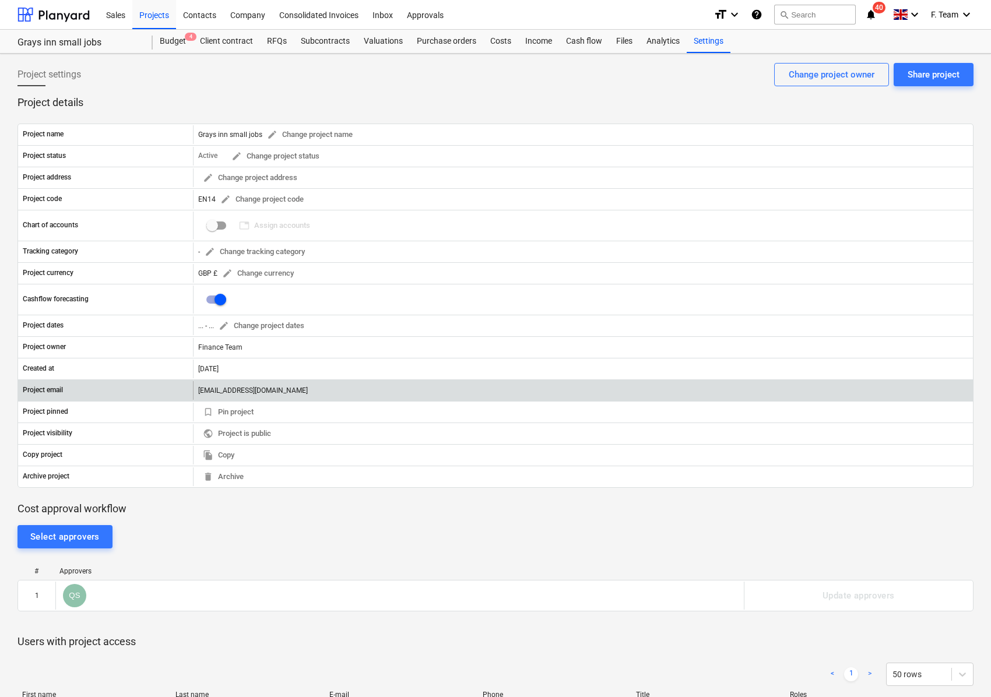
drag, startPoint x: 196, startPoint y: 391, endPoint x: 406, endPoint y: 392, distance: 210.5
click at [406, 392] on div "[EMAIL_ADDRESS][DOMAIN_NAME]" at bounding box center [583, 390] width 780 height 19
copy div "[EMAIL_ADDRESS][DOMAIN_NAME]"
